Goal: Use online tool/utility: Utilize a website feature to perform a specific function

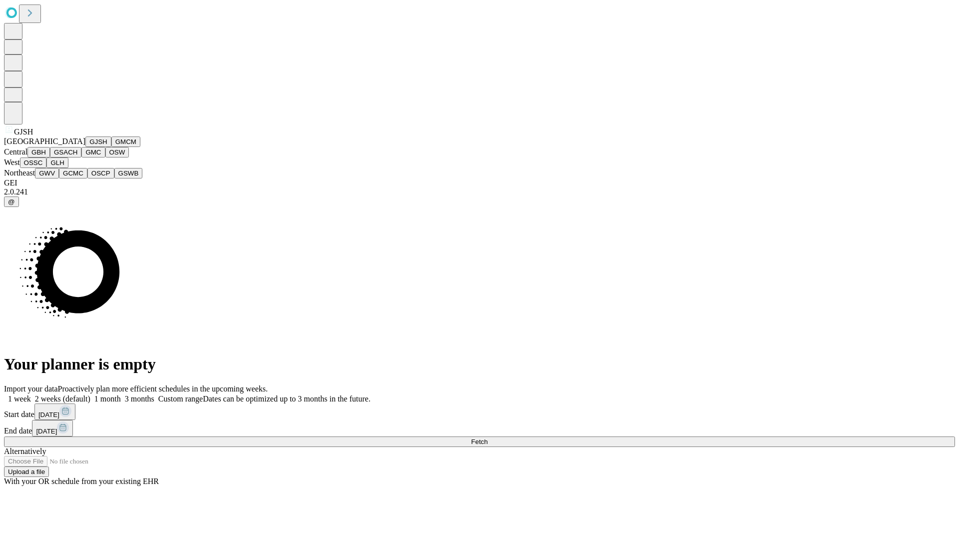
click at [85, 147] on button "GJSH" at bounding box center [98, 141] width 26 height 10
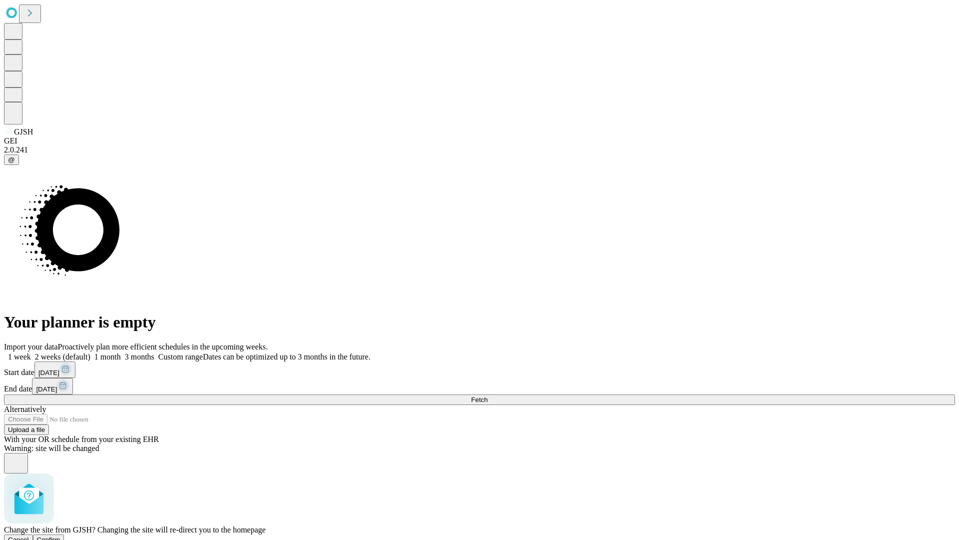
click at [60, 536] on span "Confirm" at bounding box center [48, 539] width 23 height 7
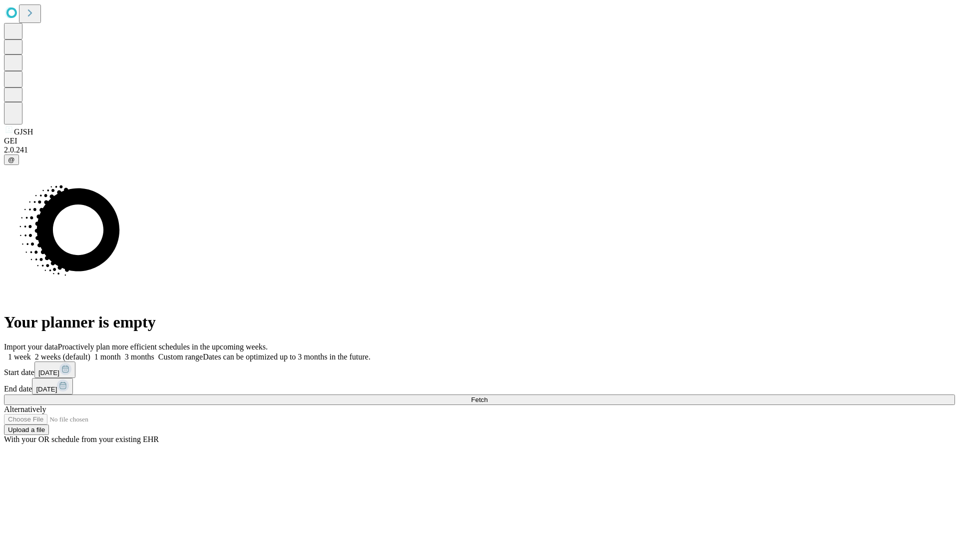
click at [31, 352] on label "1 week" at bounding box center [17, 356] width 27 height 8
click at [488, 396] on span "Fetch" at bounding box center [479, 399] width 16 height 7
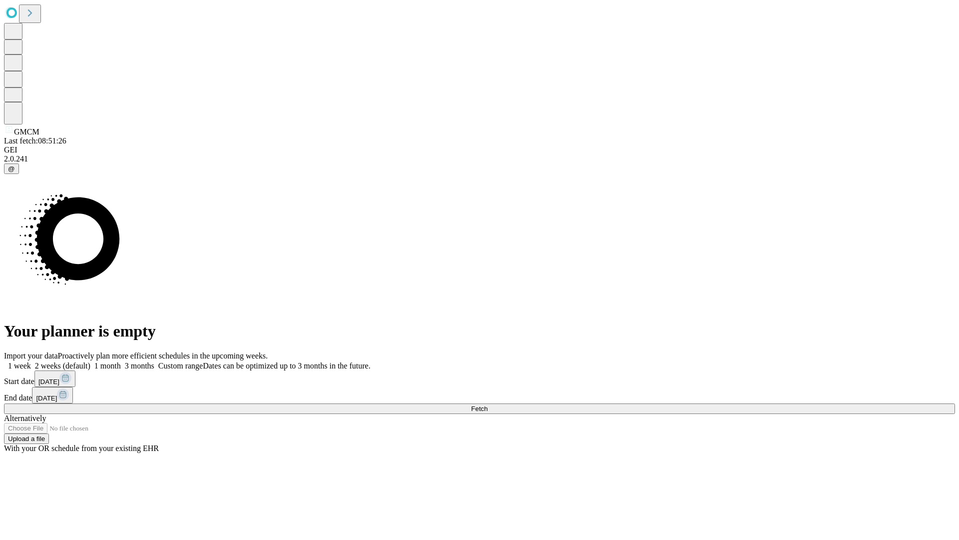
click at [31, 361] on label "1 week" at bounding box center [17, 365] width 27 height 8
click at [488, 405] on span "Fetch" at bounding box center [479, 408] width 16 height 7
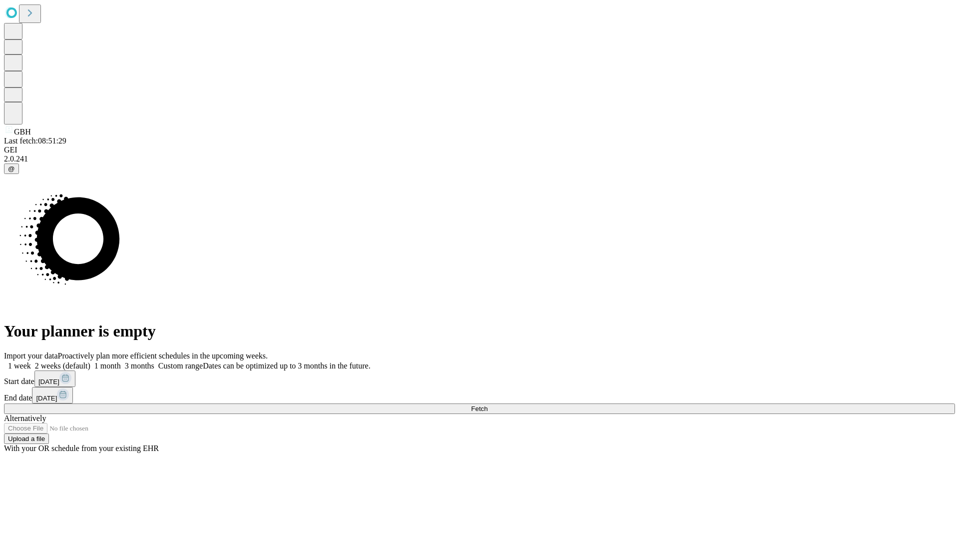
click at [31, 361] on label "1 week" at bounding box center [17, 365] width 27 height 8
click at [488, 405] on span "Fetch" at bounding box center [479, 408] width 16 height 7
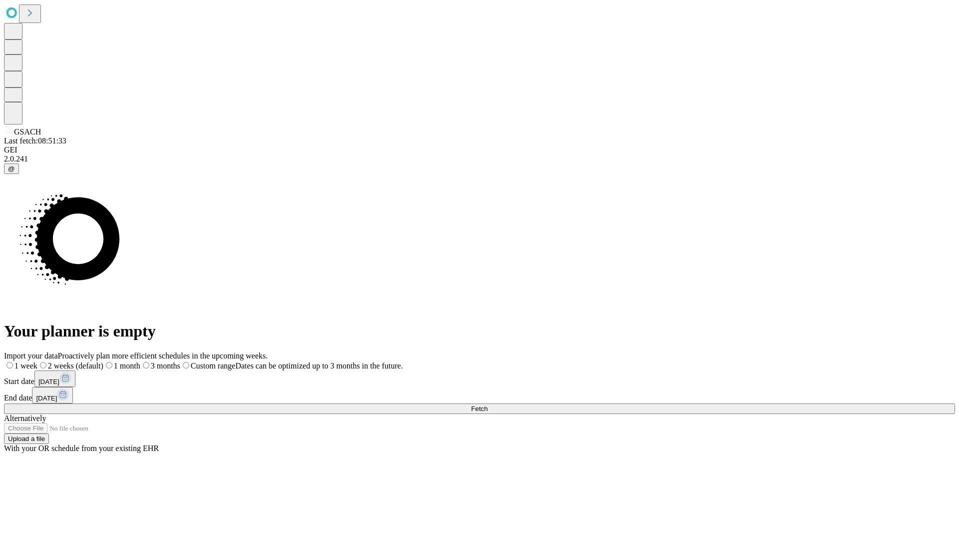
click at [37, 361] on label "1 week" at bounding box center [20, 365] width 33 height 8
click at [488, 405] on span "Fetch" at bounding box center [479, 408] width 16 height 7
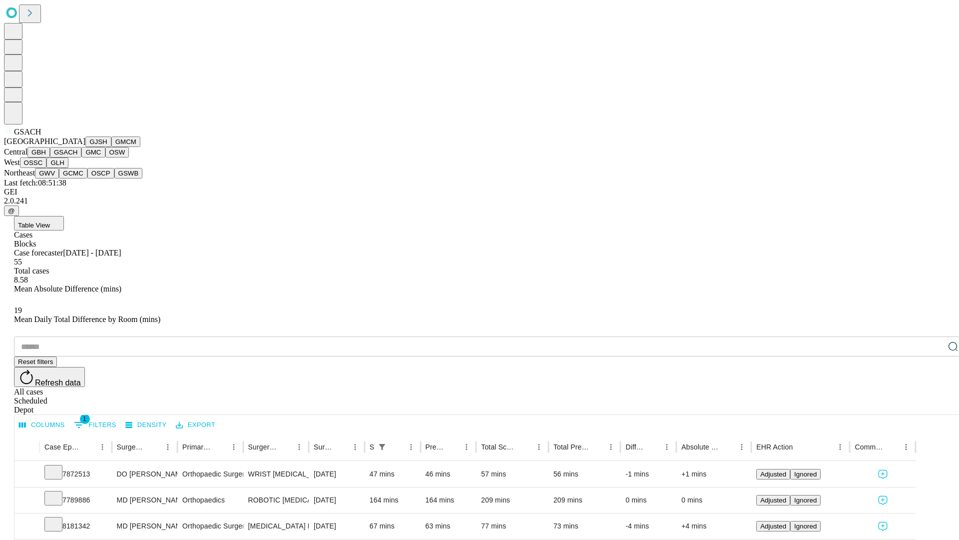
click at [81, 157] on button "GMC" at bounding box center [92, 152] width 23 height 10
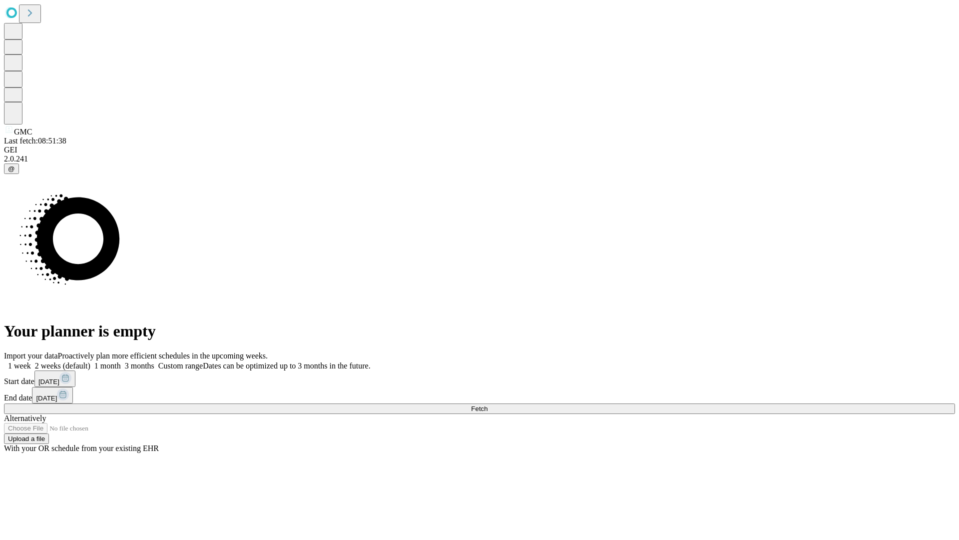
click at [31, 361] on label "1 week" at bounding box center [17, 365] width 27 height 8
click at [488, 405] on span "Fetch" at bounding box center [479, 408] width 16 height 7
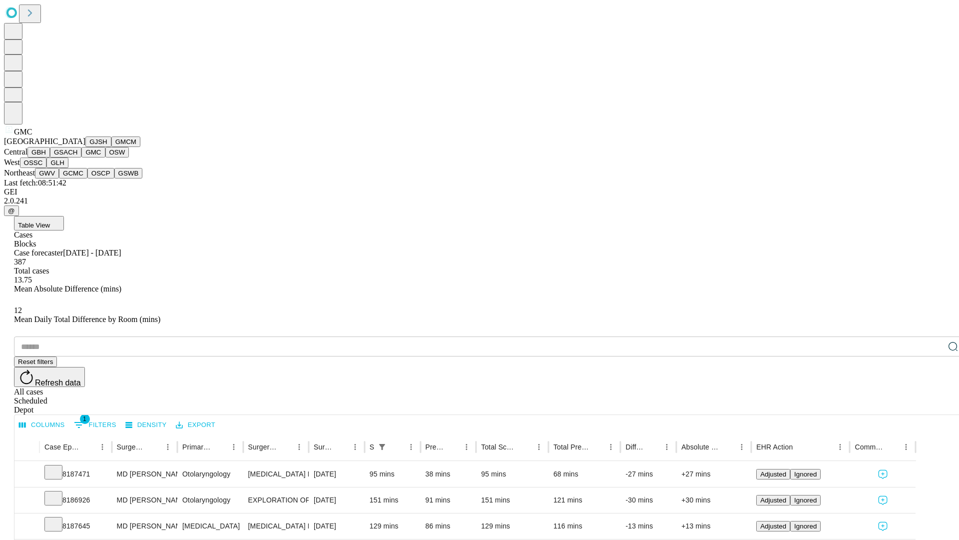
click at [105, 157] on button "OSW" at bounding box center [117, 152] width 24 height 10
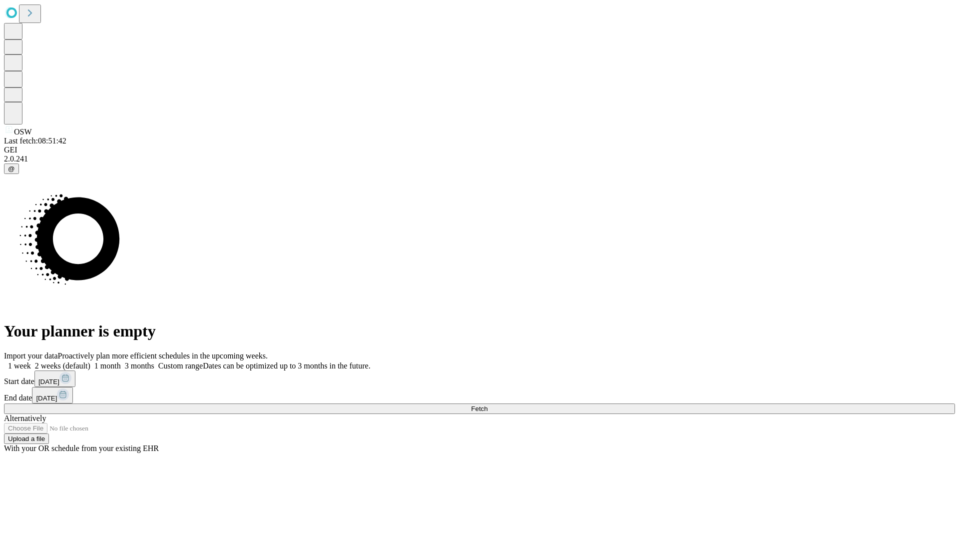
click at [31, 361] on label "1 week" at bounding box center [17, 365] width 27 height 8
click at [488, 405] on span "Fetch" at bounding box center [479, 408] width 16 height 7
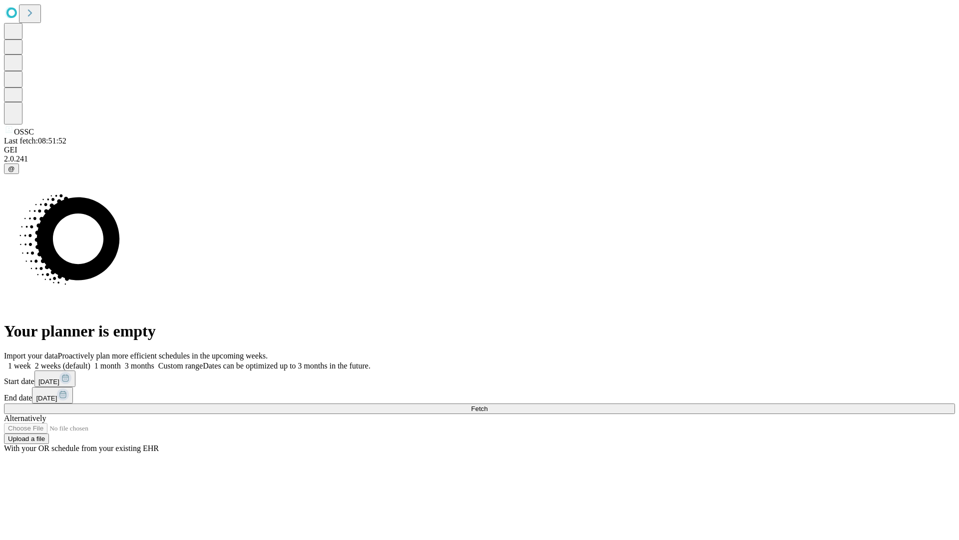
click at [31, 361] on label "1 week" at bounding box center [17, 365] width 27 height 8
click at [488, 405] on span "Fetch" at bounding box center [479, 408] width 16 height 7
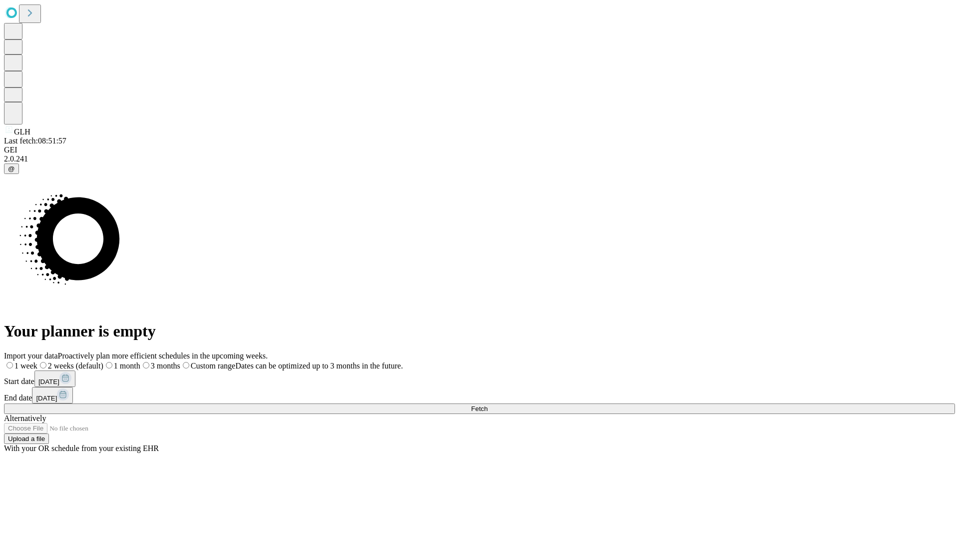
click at [37, 361] on label "1 week" at bounding box center [20, 365] width 33 height 8
click at [488, 405] on span "Fetch" at bounding box center [479, 408] width 16 height 7
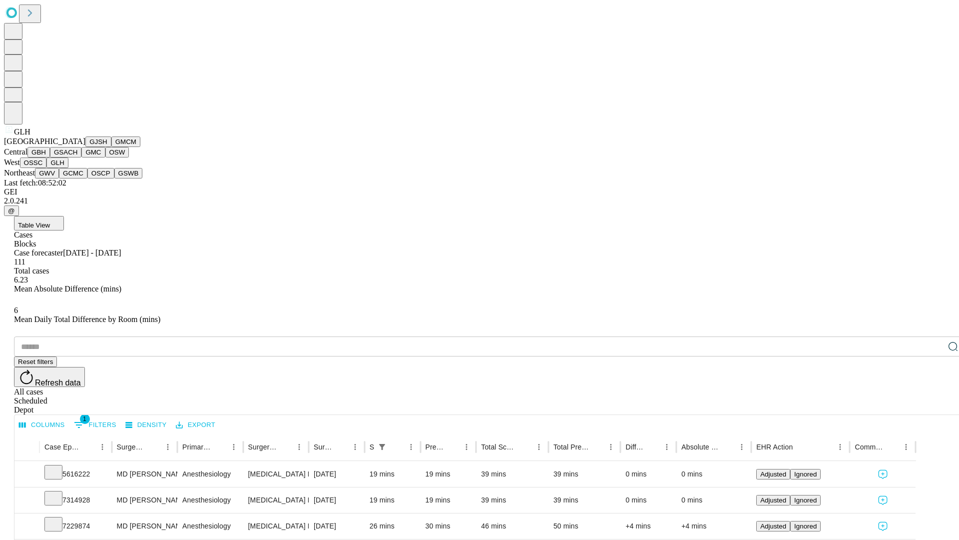
click at [59, 178] on button "GWV" at bounding box center [47, 173] width 24 height 10
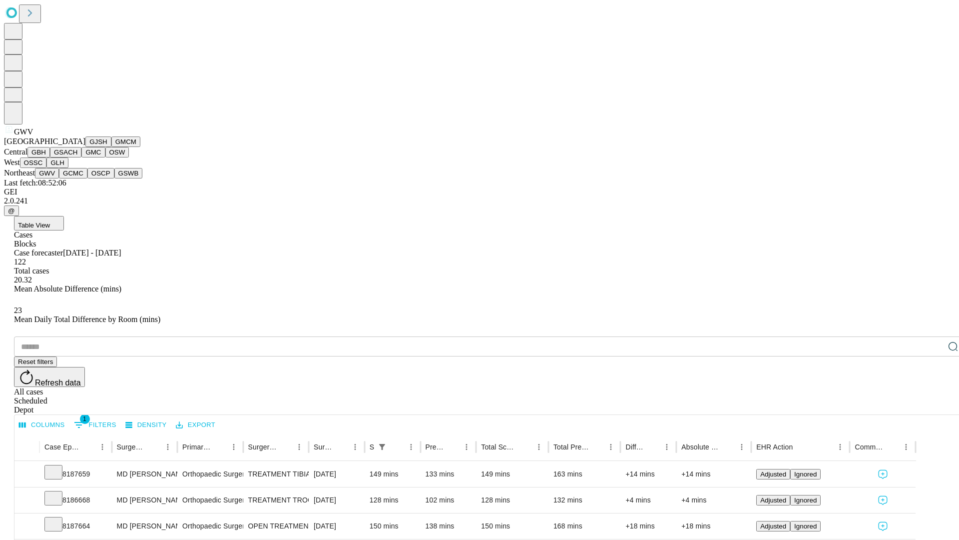
click at [77, 178] on button "GCMC" at bounding box center [73, 173] width 28 height 10
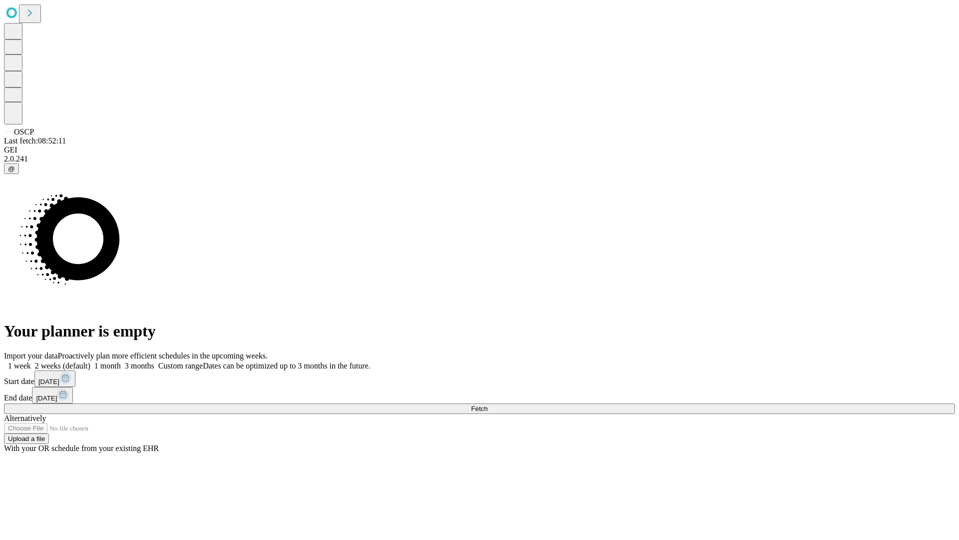
click at [31, 361] on label "1 week" at bounding box center [17, 365] width 27 height 8
click at [488, 405] on span "Fetch" at bounding box center [479, 408] width 16 height 7
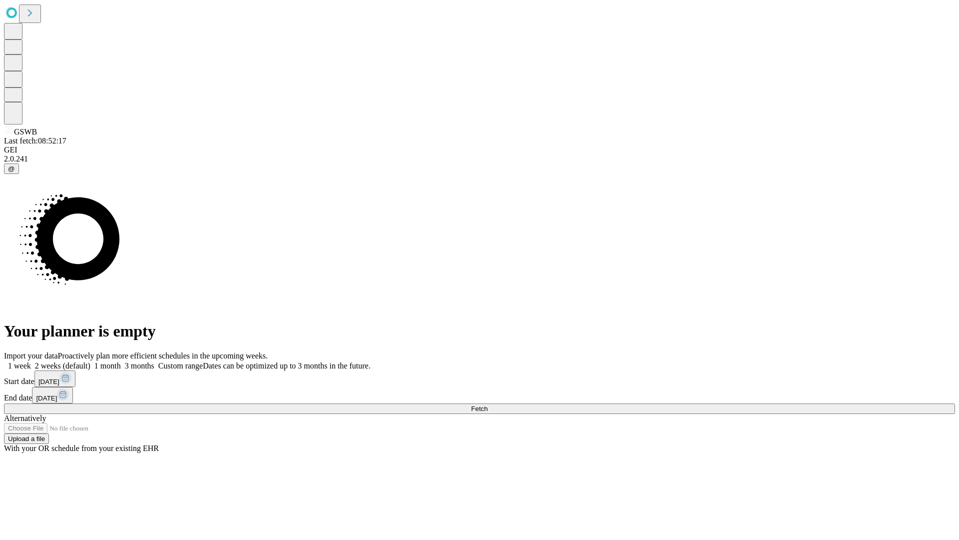
click at [488, 405] on span "Fetch" at bounding box center [479, 408] width 16 height 7
